Goal: Obtain resource: Download file/media

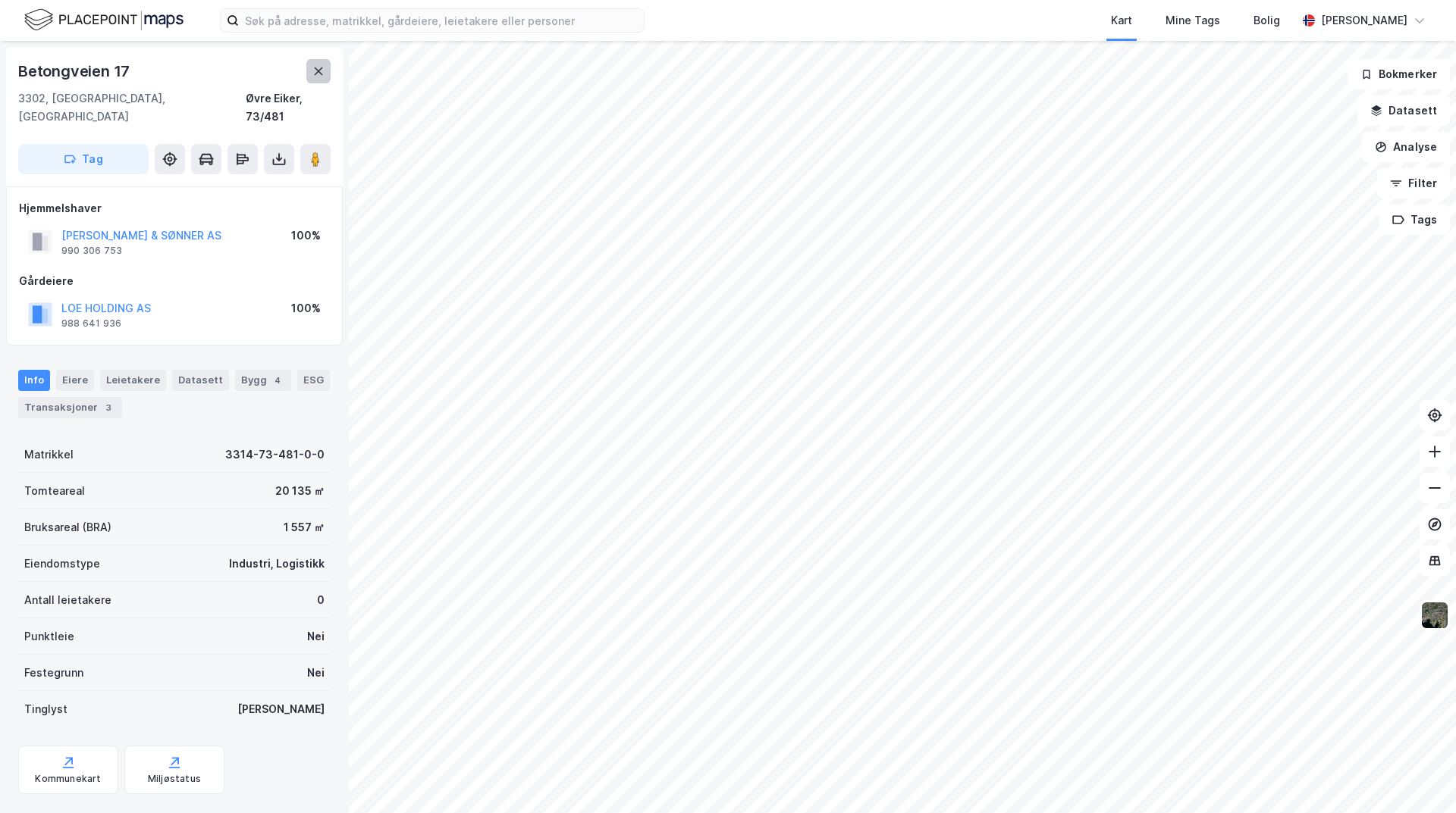
click at [323, 73] on icon at bounding box center [318, 71] width 12 height 12
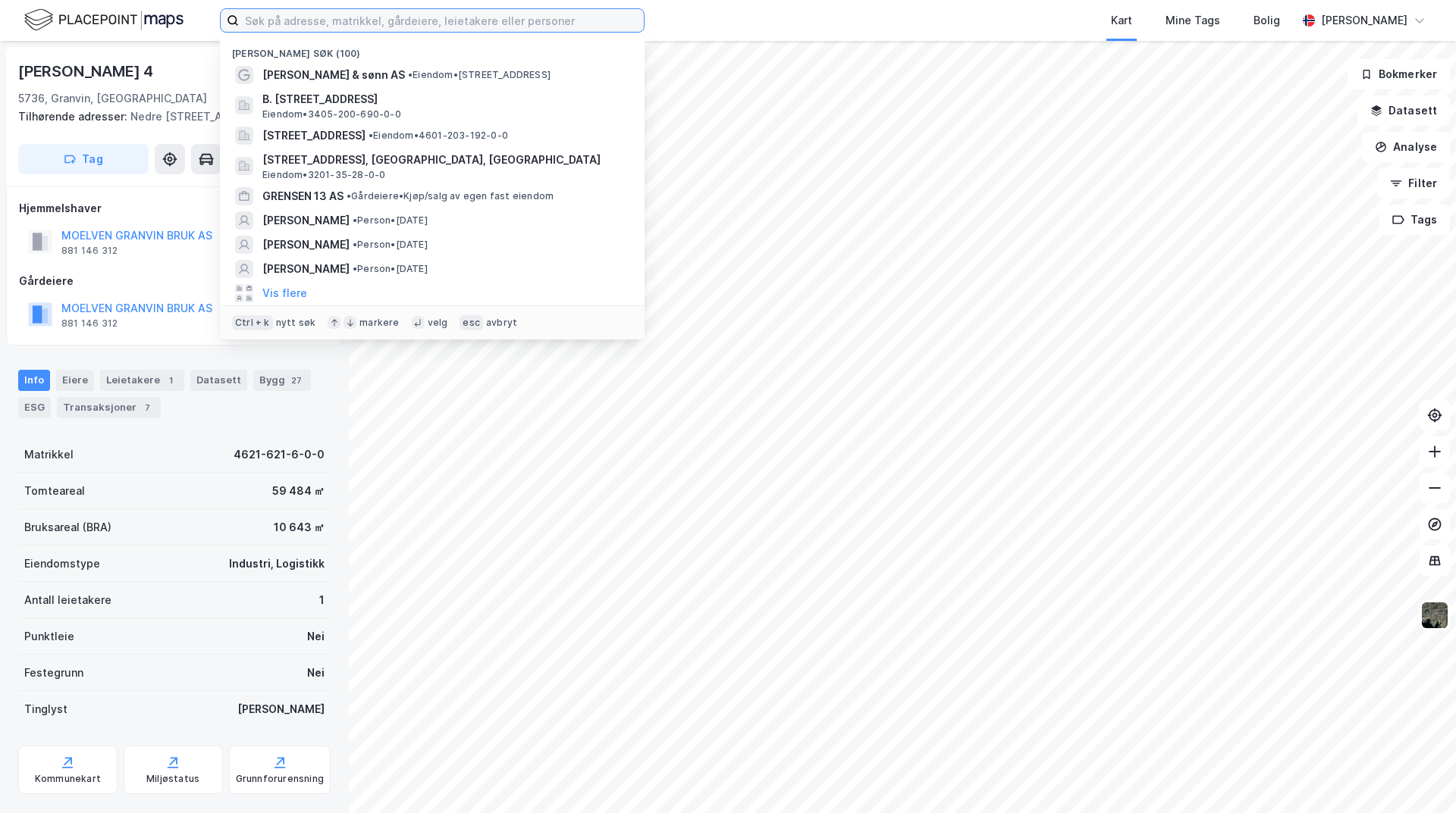
click at [288, 16] on input at bounding box center [441, 20] width 405 height 23
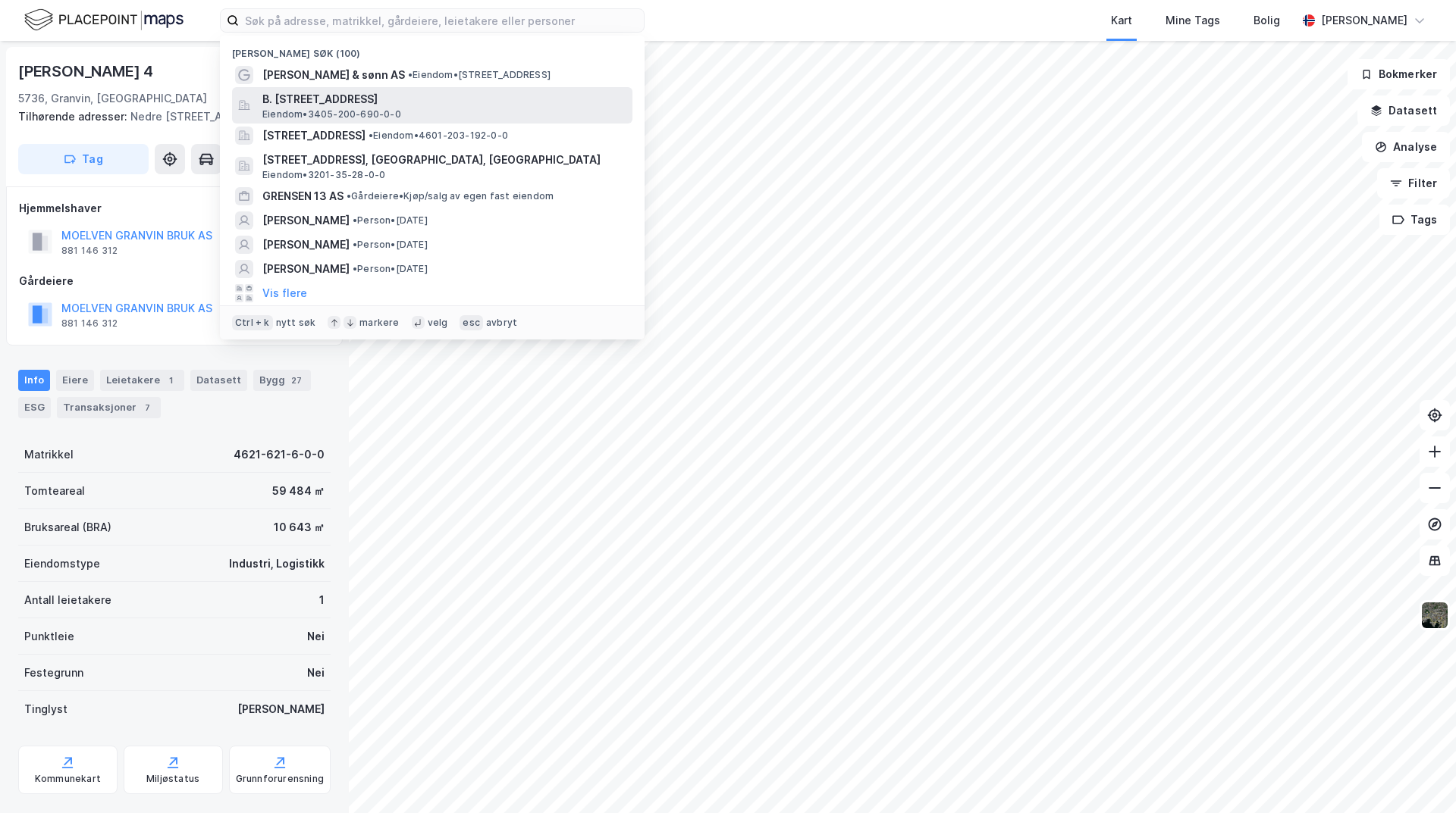
click at [364, 99] on span "B. [STREET_ADDRESS]" at bounding box center [444, 99] width 364 height 18
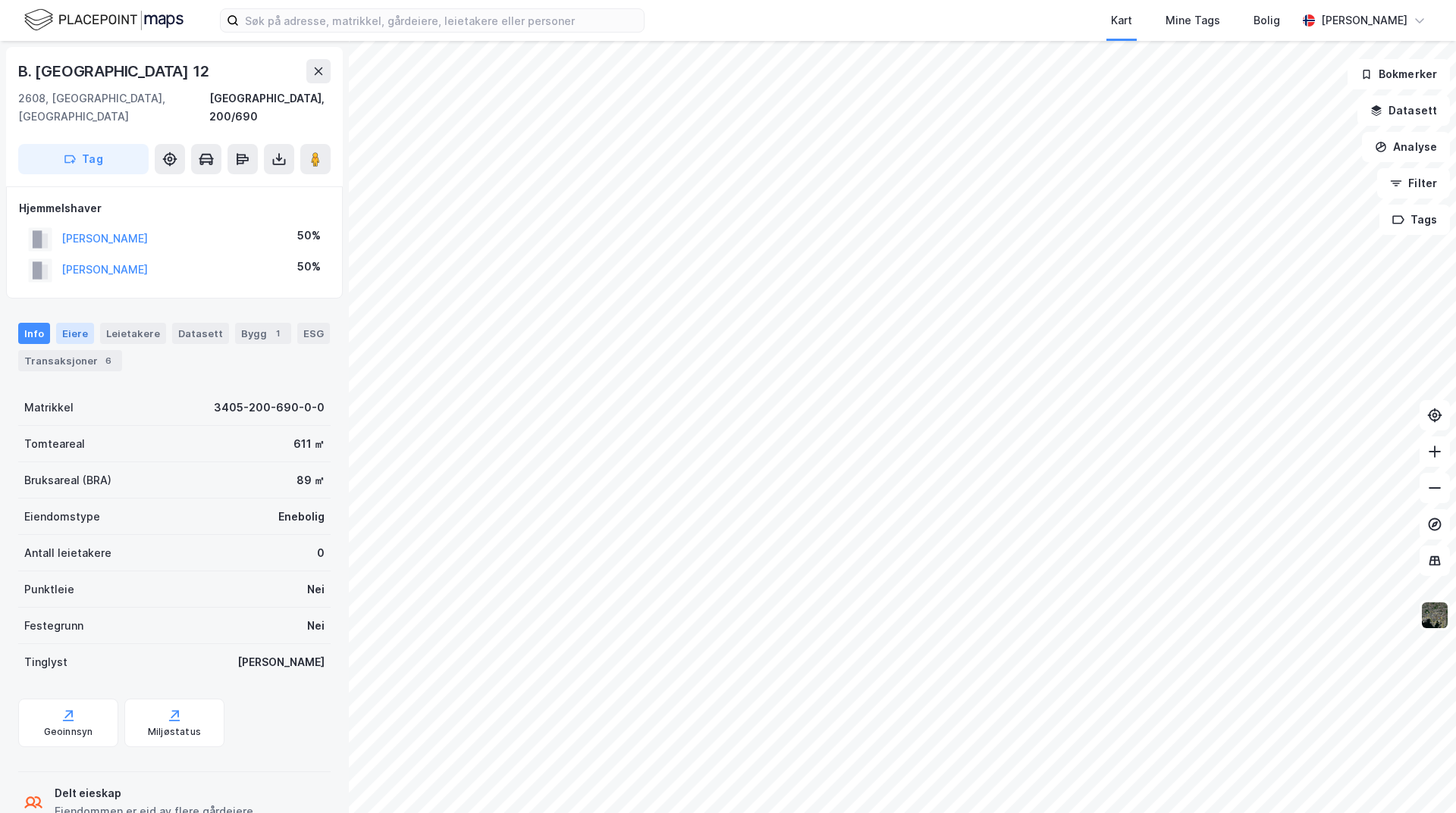
click at [75, 323] on div "Eiere" at bounding box center [75, 333] width 38 height 21
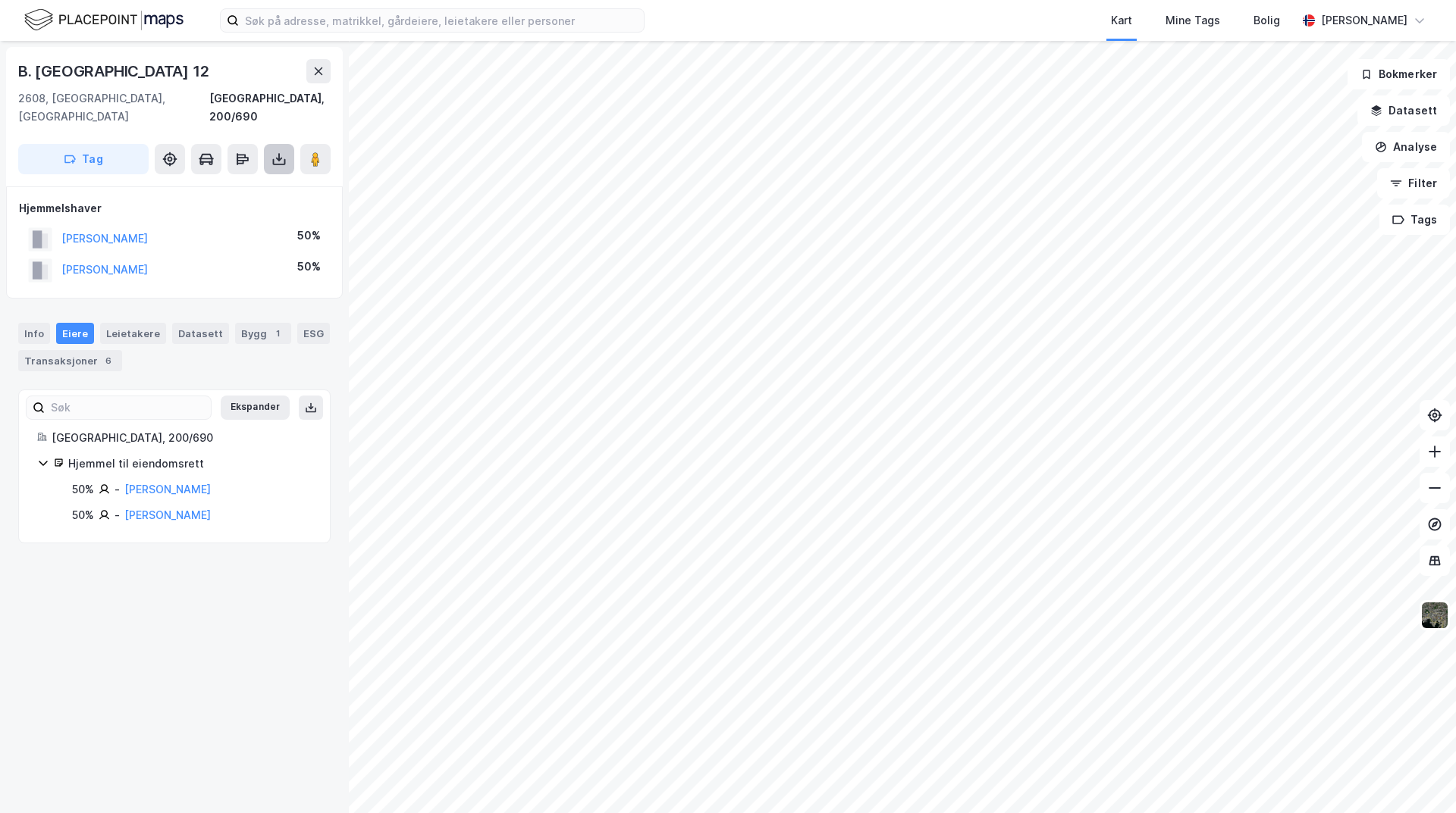
click at [282, 151] on icon at bounding box center [279, 159] width 15 height 15
click at [224, 183] on div "Last ned grunnbok" at bounding box center [204, 189] width 88 height 12
